Goal: Task Accomplishment & Management: Use online tool/utility

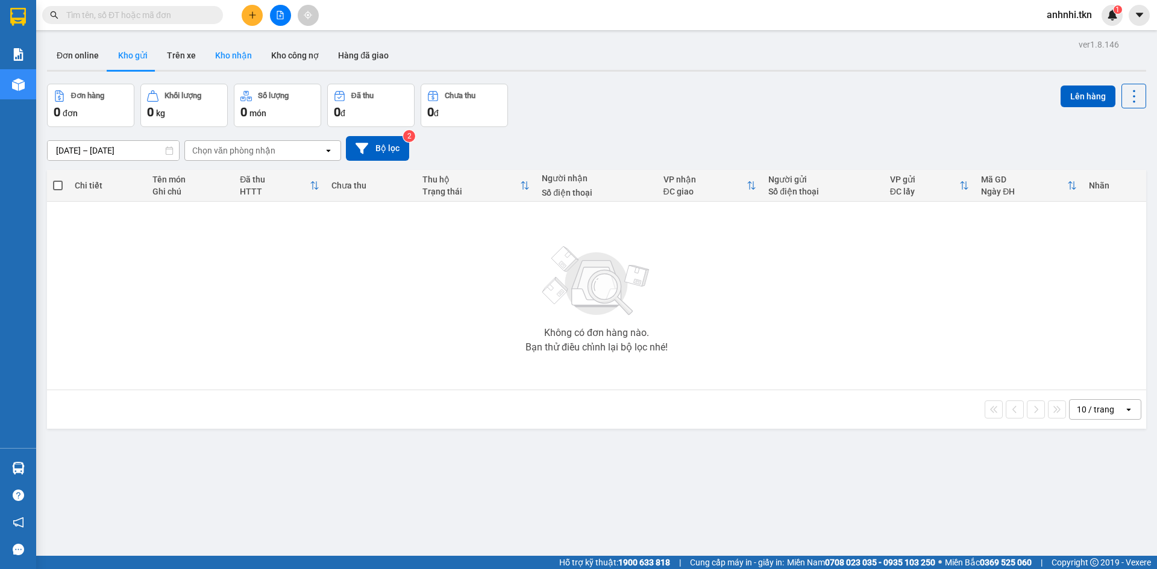
click at [231, 55] on button "Kho nhận" at bounding box center [233, 55] width 56 height 29
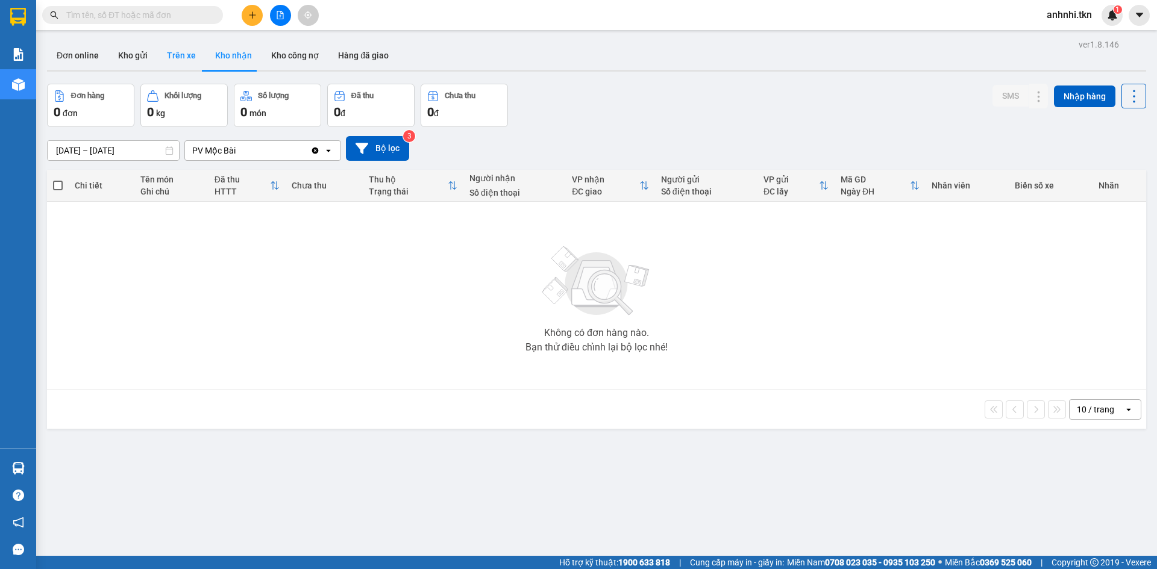
click at [180, 54] on button "Trên xe" at bounding box center [181, 55] width 48 height 29
type input "[DATE] – [DATE]"
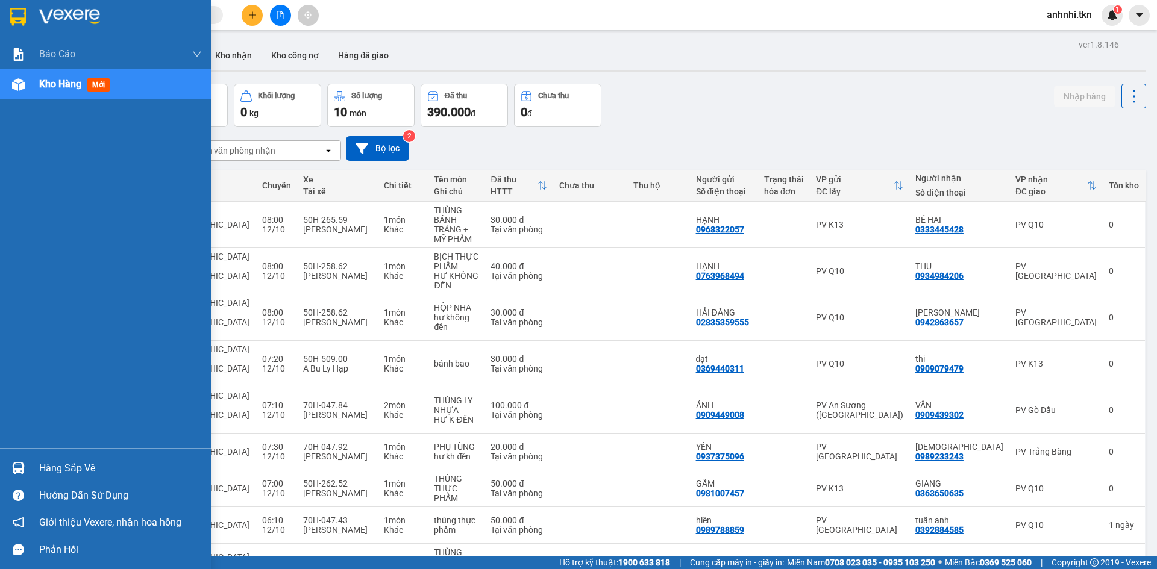
click at [55, 88] on span "Kho hàng" at bounding box center [60, 83] width 42 height 11
click at [77, 461] on div "Hàng sắp về" at bounding box center [120, 469] width 163 height 18
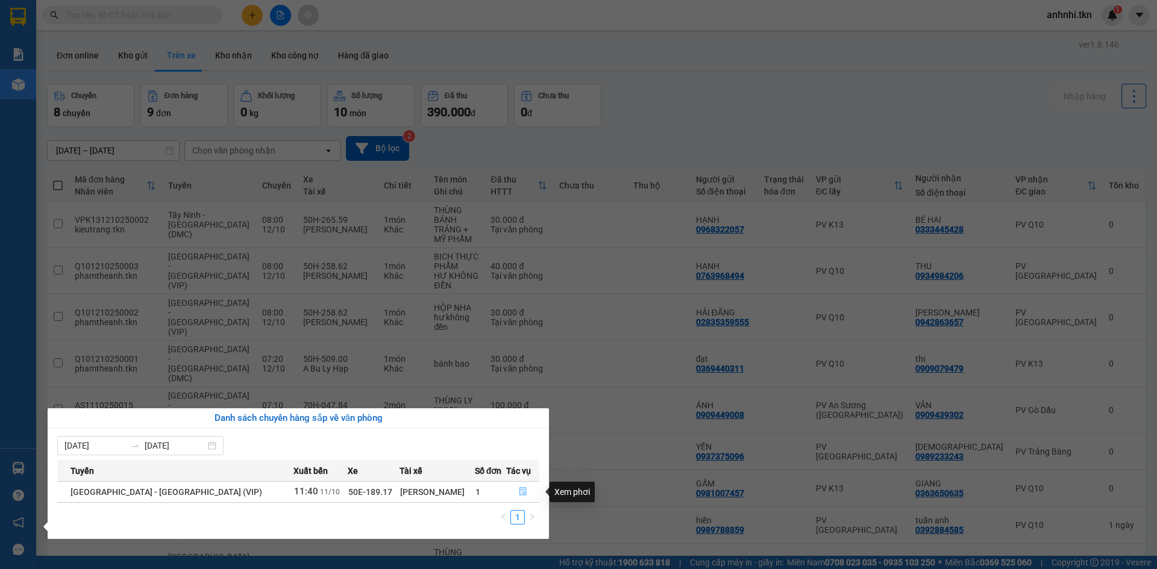
click at [519, 489] on icon "file-done" at bounding box center [522, 492] width 7 height 8
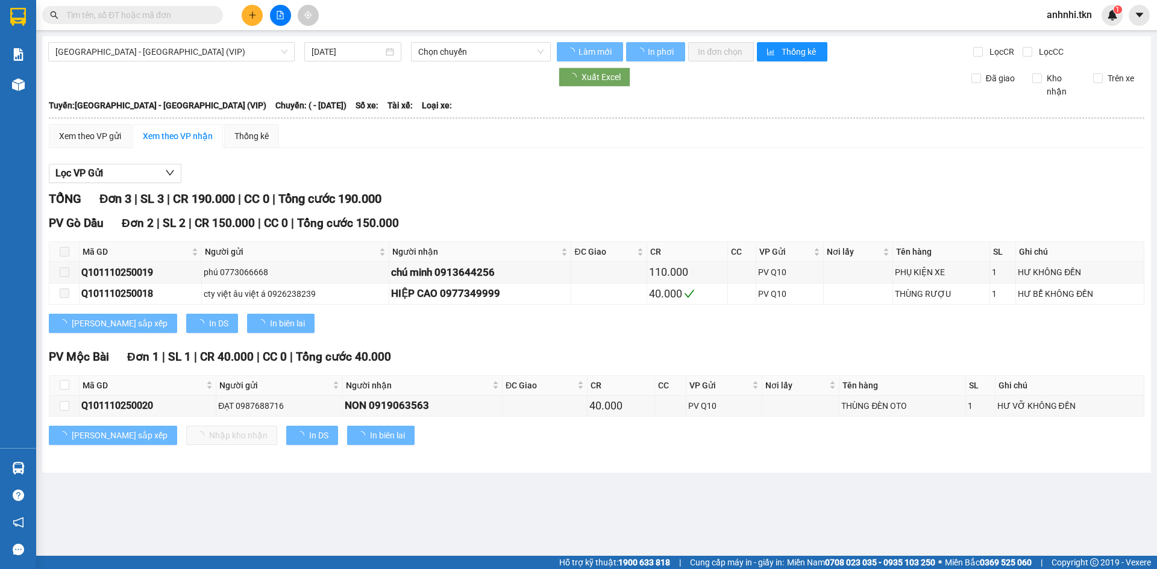
type input "[DATE]"
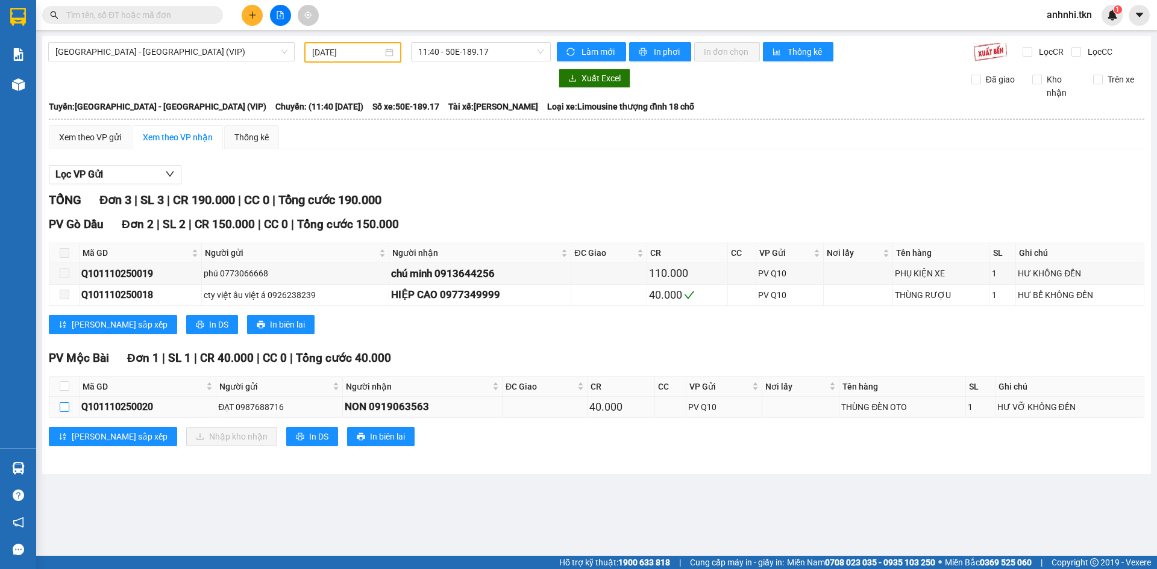
click at [61, 410] on input "checkbox" at bounding box center [65, 407] width 10 height 10
checkbox input "true"
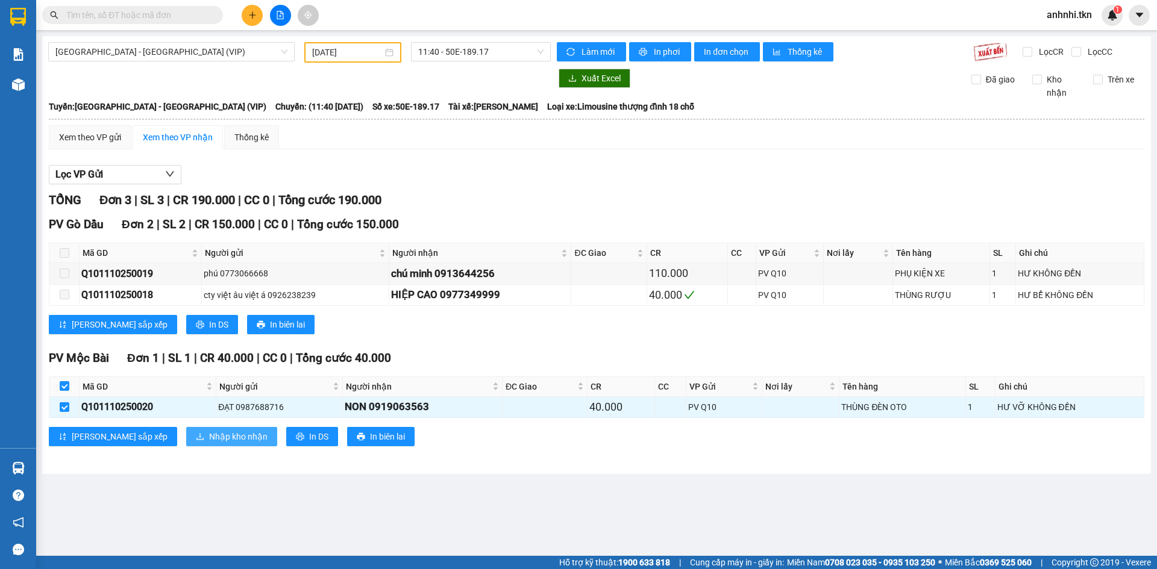
click at [209, 437] on span "Nhập kho nhận" at bounding box center [238, 436] width 58 height 13
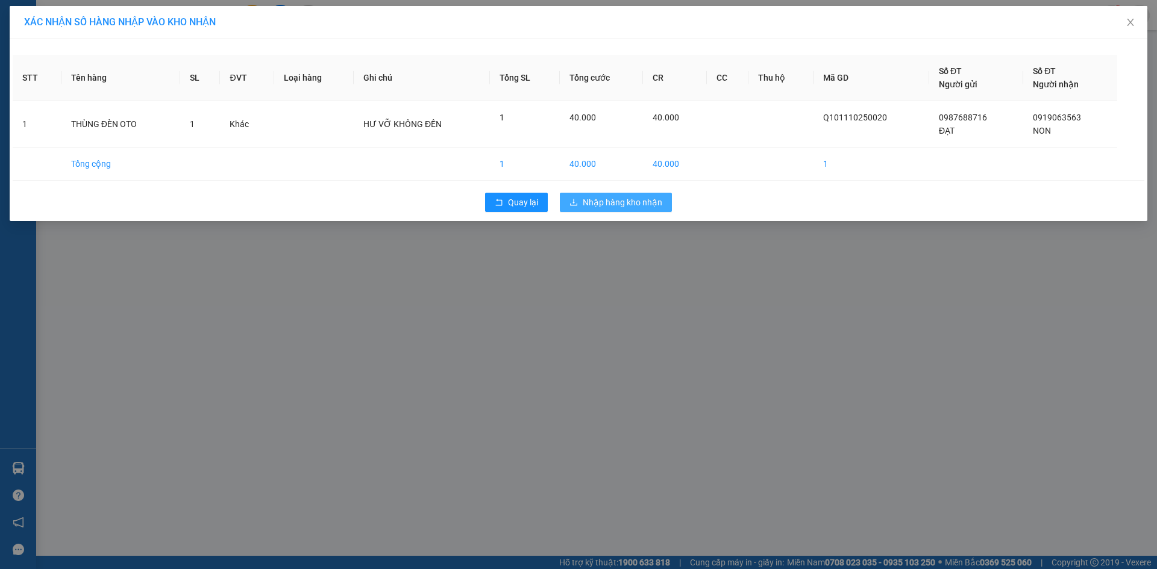
click at [610, 201] on span "Nhập hàng kho nhận" at bounding box center [623, 202] width 80 height 13
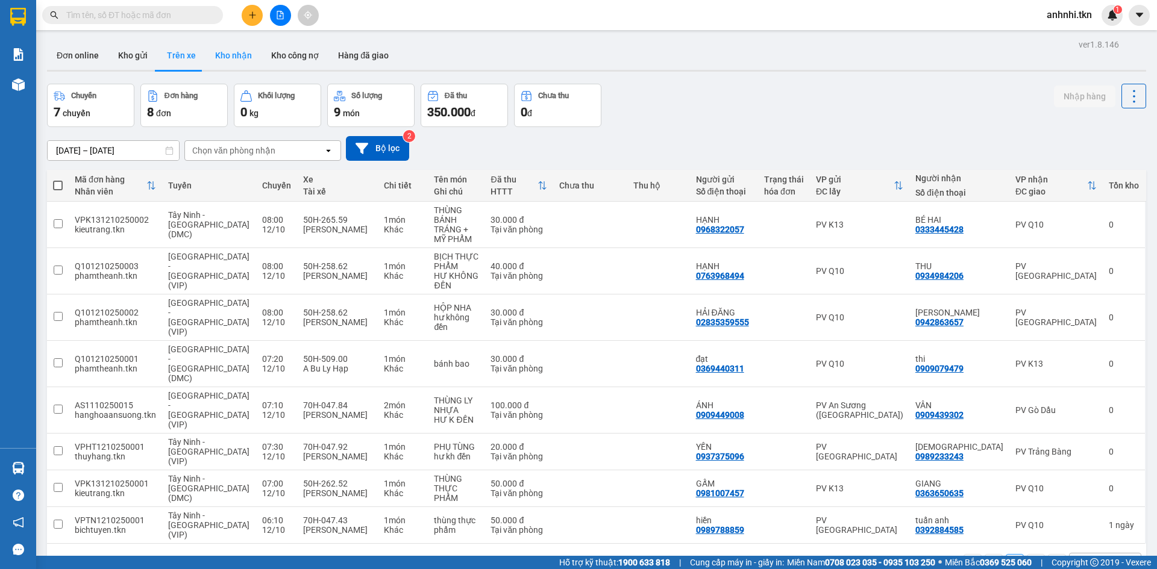
click at [230, 52] on button "Kho nhận" at bounding box center [233, 55] width 56 height 29
type input "[DATE] – [DATE]"
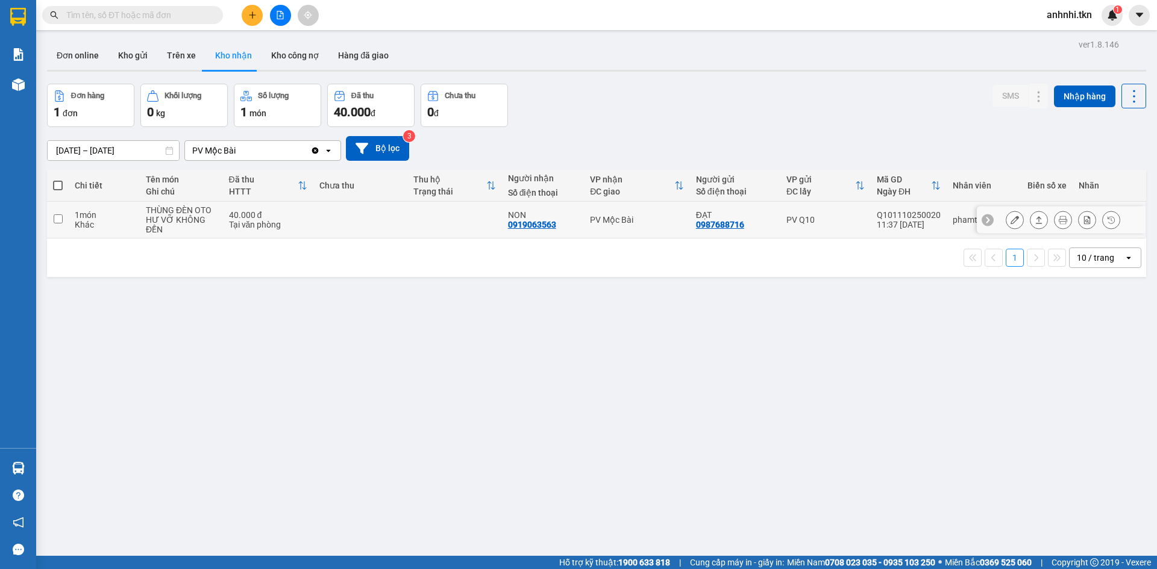
click at [52, 219] on td at bounding box center [58, 220] width 22 height 37
checkbox input "true"
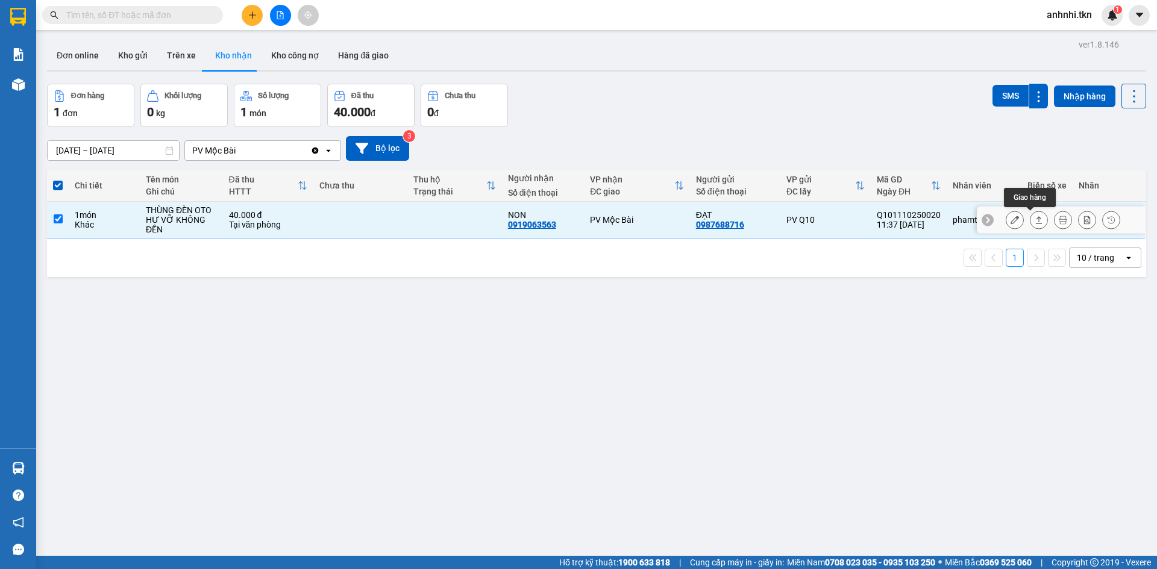
click at [1034, 220] on icon at bounding box center [1038, 220] width 8 height 8
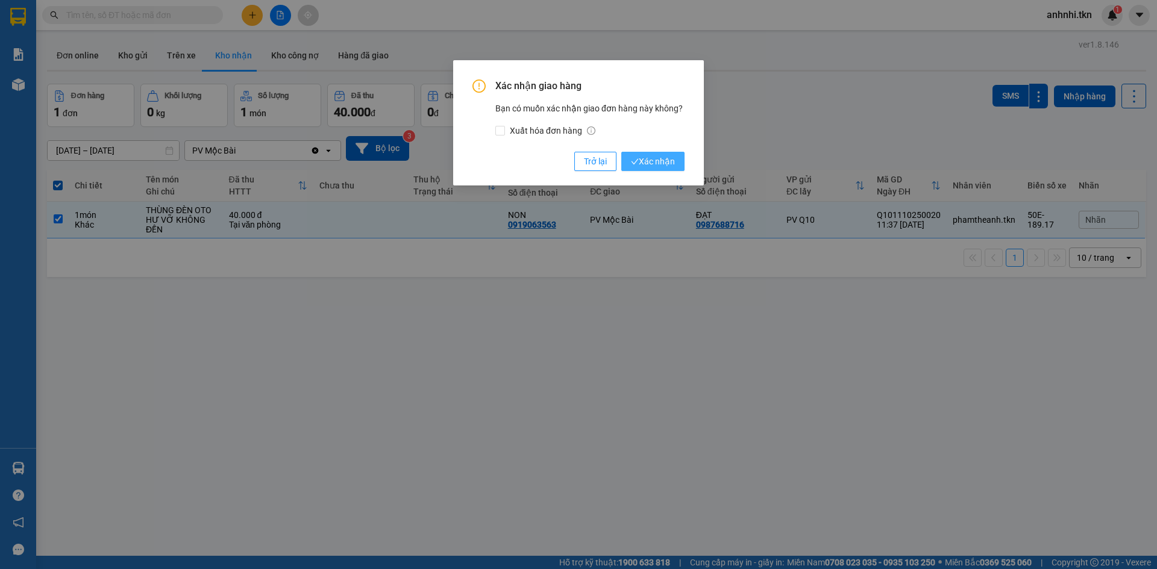
click at [658, 161] on span "Xác nhận" at bounding box center [653, 161] width 44 height 13
